Goal: Transaction & Acquisition: Book appointment/travel/reservation

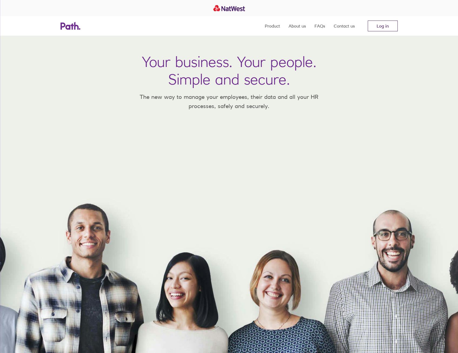
click at [381, 27] on link "Log in" at bounding box center [382, 26] width 30 height 11
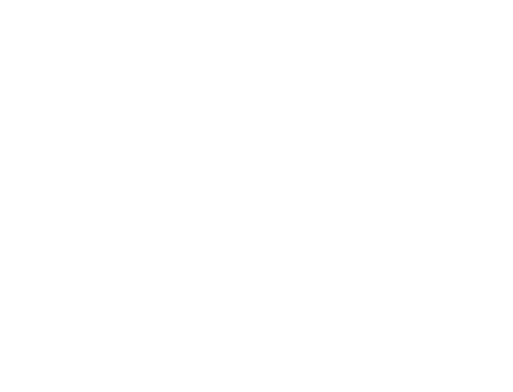
drag, startPoint x: 157, startPoint y: 135, endPoint x: 205, endPoint y: 103, distance: 57.4
click at [205, 103] on div at bounding box center [256, 196] width 513 height 392
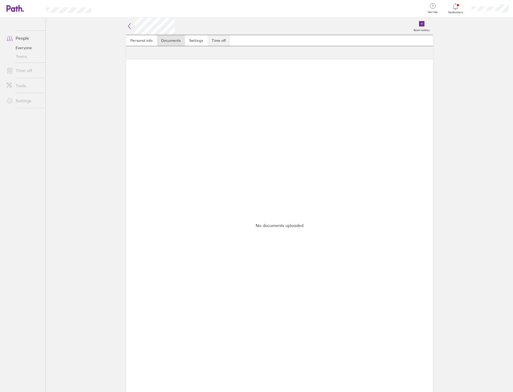
click at [224, 41] on link "Time off" at bounding box center [218, 40] width 23 height 11
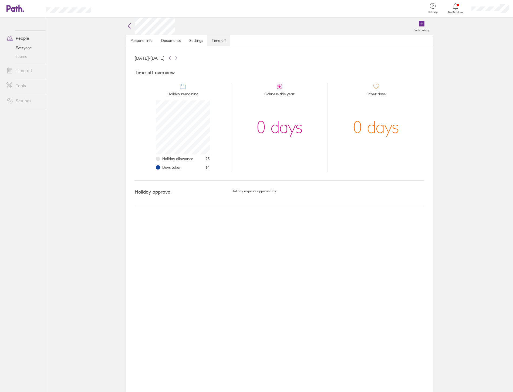
scroll to position [54, 54]
click at [24, 38] on link "People" at bounding box center [23, 38] width 43 height 11
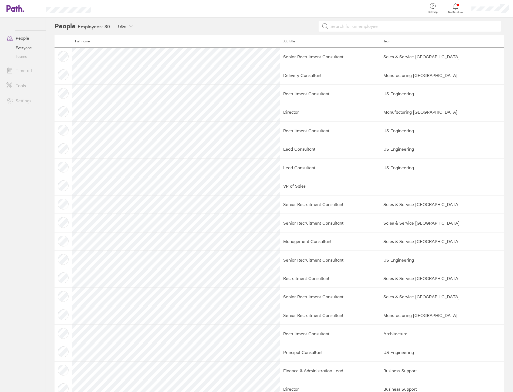
click at [27, 47] on link "Everyone" at bounding box center [23, 47] width 43 height 9
click at [22, 39] on link "People" at bounding box center [23, 38] width 43 height 11
click at [17, 9] on icon at bounding box center [12, 8] width 12 height 6
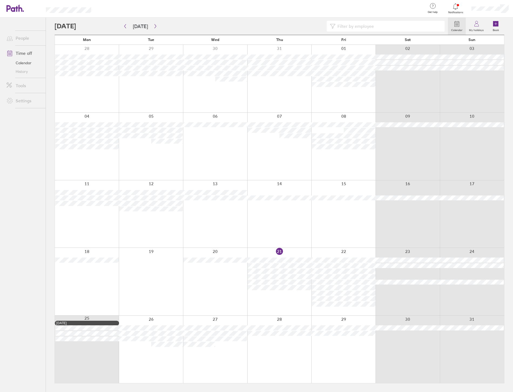
drag, startPoint x: 296, startPoint y: 185, endPoint x: 296, endPoint y: 156, distance: 29.7
drag, startPoint x: 296, startPoint y: 156, endPoint x: 236, endPoint y: 22, distance: 146.1
click at [236, 22] on div at bounding box center [251, 26] width 393 height 11
click at [156, 25] on button "button" at bounding box center [155, 26] width 7 height 9
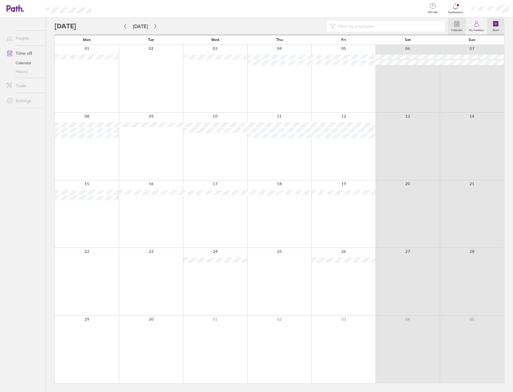
click at [495, 25] on icon at bounding box center [495, 23] width 5 height 5
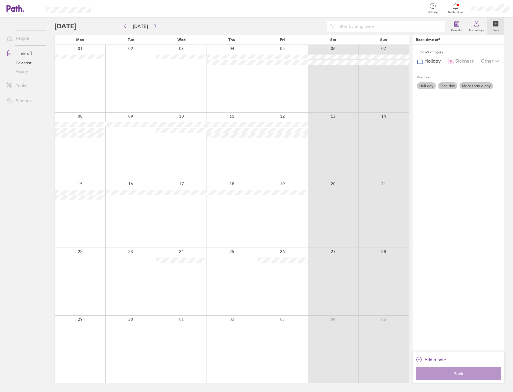
click at [478, 86] on label "More than a day" at bounding box center [476, 85] width 33 height 7
click at [0, 0] on input "More than a day" at bounding box center [0, 0] width 0 height 0
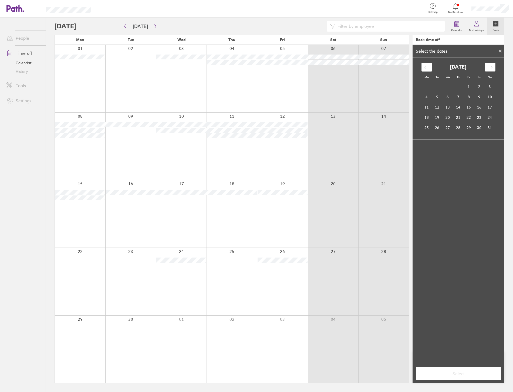
click at [488, 67] on icon "Move forward to switch to the next month." at bounding box center [490, 67] width 5 height 5
click at [425, 109] on td "13" at bounding box center [426, 107] width 11 height 10
click at [467, 107] on td "17" at bounding box center [469, 107] width 11 height 10
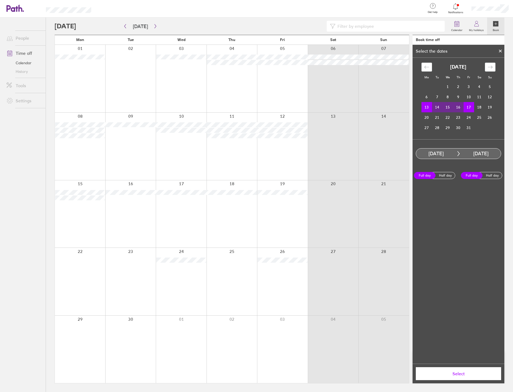
click at [452, 374] on span "Select" at bounding box center [459, 373] width 78 height 5
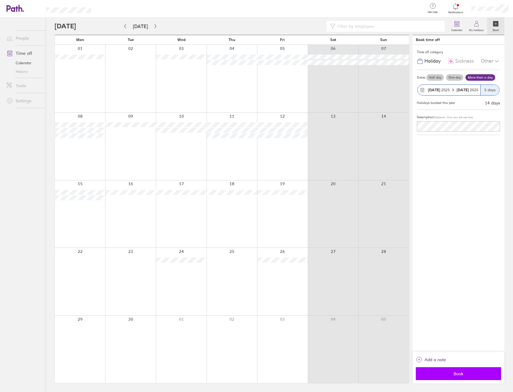
click at [460, 375] on span "Book" at bounding box center [459, 373] width 78 height 5
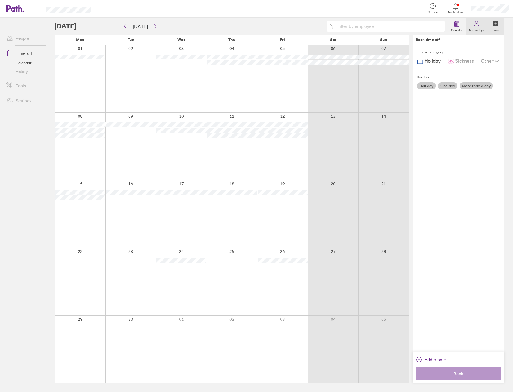
click at [475, 27] on label "My holidays" at bounding box center [476, 29] width 21 height 5
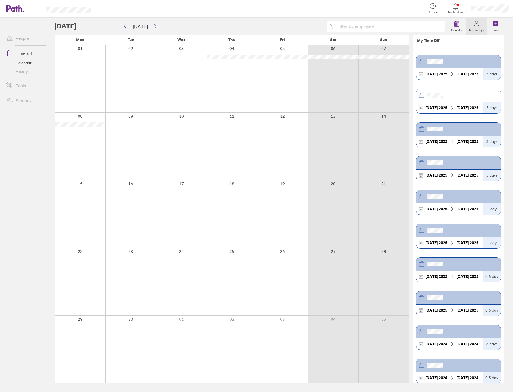
click at [25, 53] on link "Time off" at bounding box center [23, 53] width 43 height 11
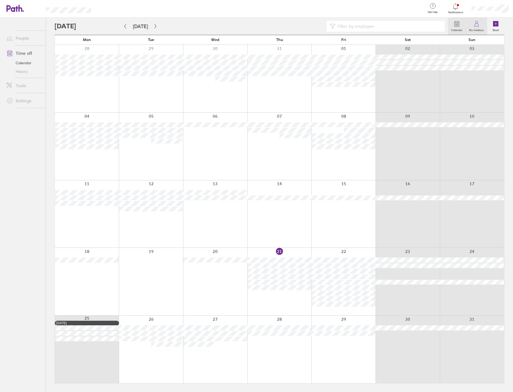
click at [473, 29] on label "My holidays" at bounding box center [476, 29] width 21 height 5
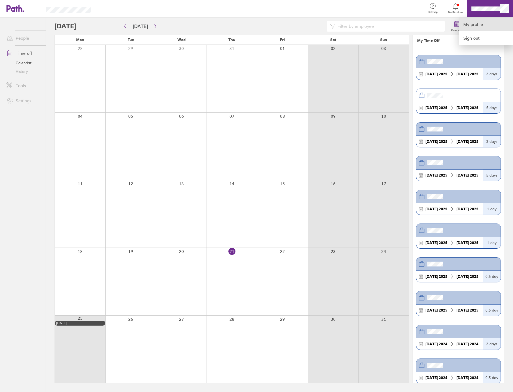
click at [482, 25] on link "My profile" at bounding box center [486, 25] width 54 height 14
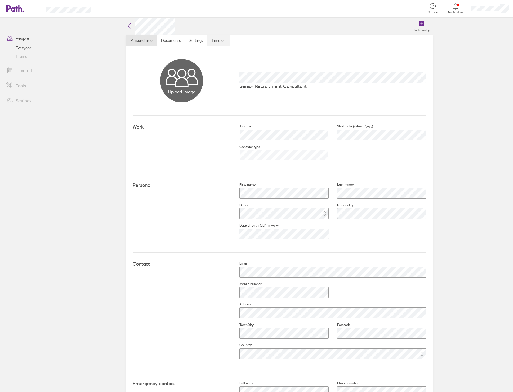
click at [216, 41] on link "Time off" at bounding box center [218, 40] width 23 height 11
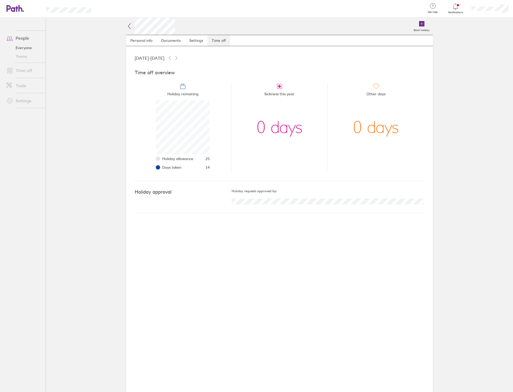
scroll to position [54, 54]
